Goal: Navigation & Orientation: Find specific page/section

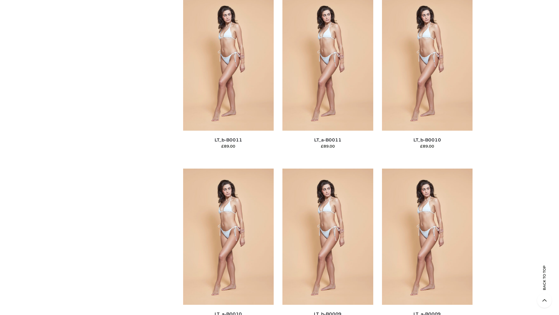
scroll to position [2617, 0]
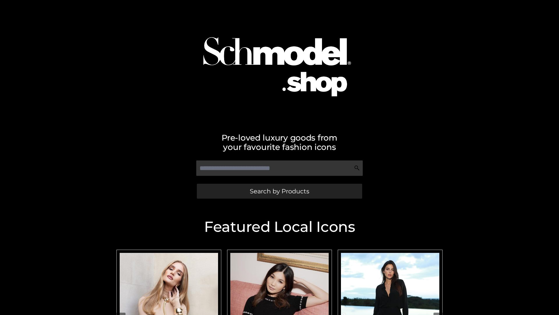
click at [279, 191] on span "Search by Products" at bounding box center [279, 191] width 59 height 6
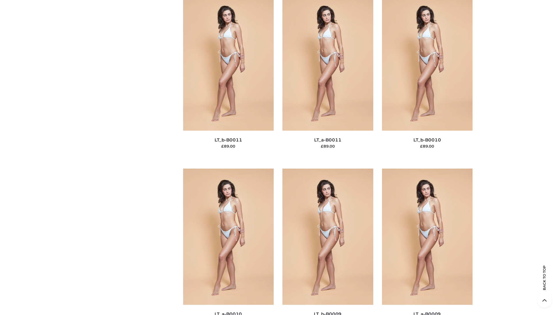
scroll to position [2617, 0]
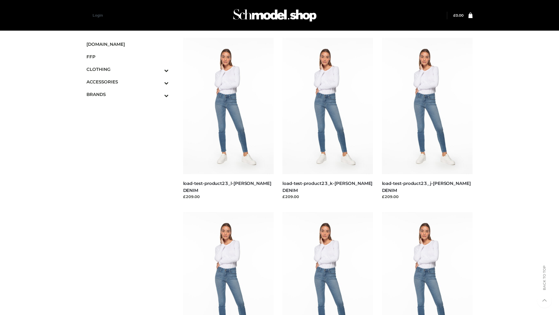
scroll to position [511, 0]
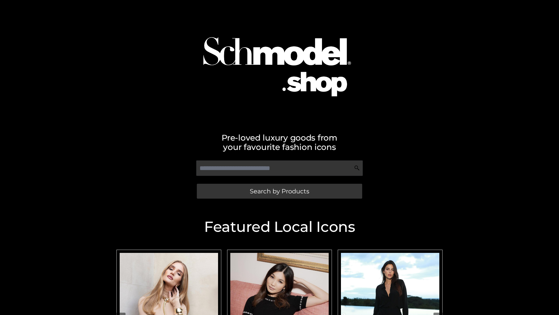
click at [279, 191] on span "Search by Products" at bounding box center [279, 191] width 59 height 6
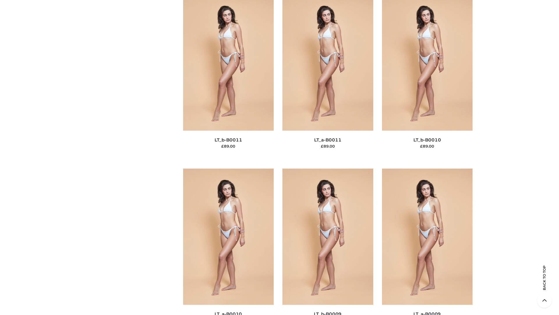
scroll to position [2617, 0]
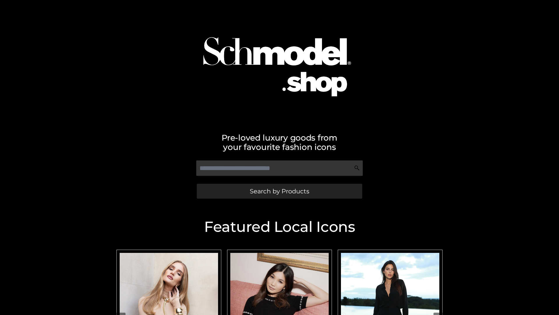
click at [279, 191] on span "Search by Products" at bounding box center [279, 191] width 59 height 6
